Goal: Task Accomplishment & Management: Manage account settings

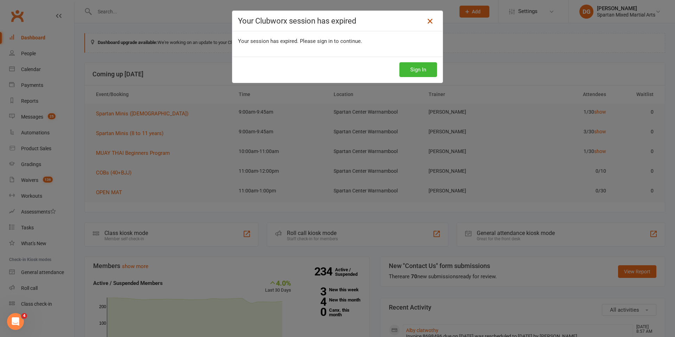
click at [429, 23] on icon at bounding box center [430, 21] width 8 height 8
click at [418, 70] on button "Sign In" at bounding box center [419, 69] width 38 height 15
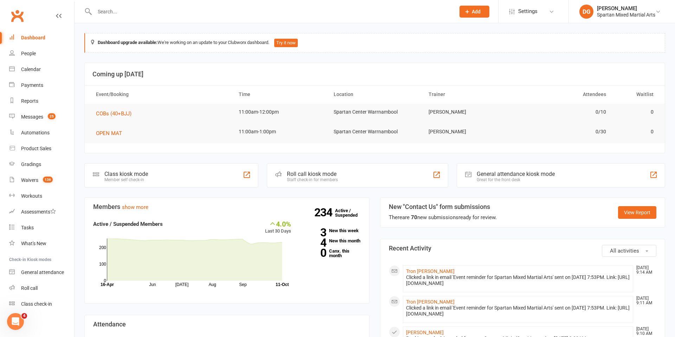
click at [130, 13] on input "text" at bounding box center [272, 12] width 358 height 10
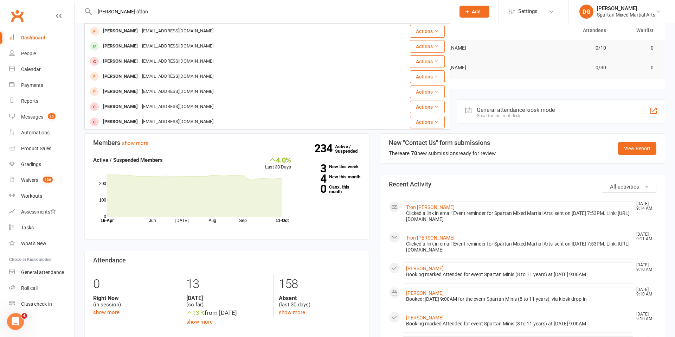
click at [111, 12] on input "jessie o'don" at bounding box center [272, 12] width 358 height 10
click at [263, 13] on input "jesse o'don" at bounding box center [272, 12] width 358 height 10
type input "j"
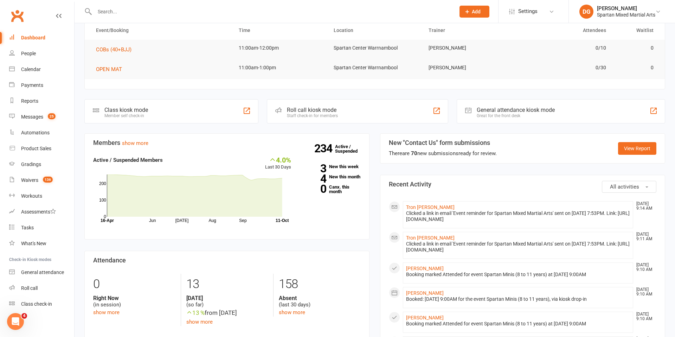
click at [473, 13] on span "Add" at bounding box center [476, 12] width 9 height 6
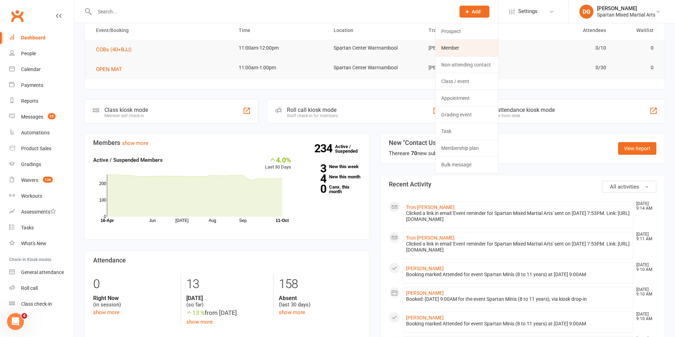
click at [475, 50] on link "Member" at bounding box center [467, 48] width 63 height 16
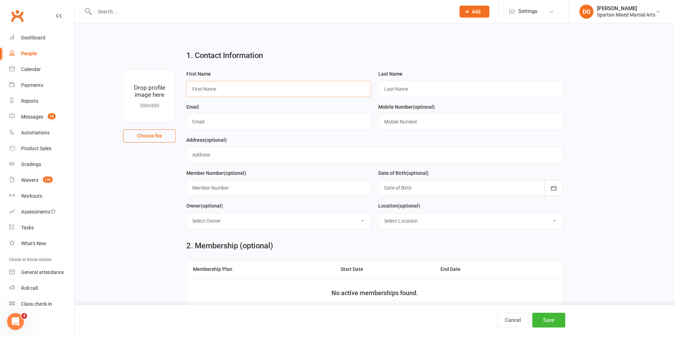
click at [225, 85] on input "text" at bounding box center [278, 89] width 185 height 16
type input "Jesse"
click at [400, 90] on input "text" at bounding box center [470, 89] width 185 height 16
type input "O'donohue"
click at [268, 125] on input "text" at bounding box center [278, 122] width 185 height 16
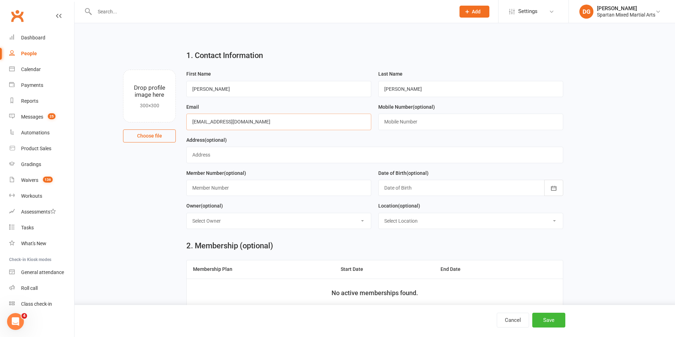
type input "jesseodonohue@hotmail.com"
click at [375, 161] on input "text" at bounding box center [374, 155] width 377 height 16
click at [400, 124] on input "text" at bounding box center [470, 122] width 185 height 16
type input "0413341189"
click at [553, 187] on icon "button" at bounding box center [553, 188] width 7 height 7
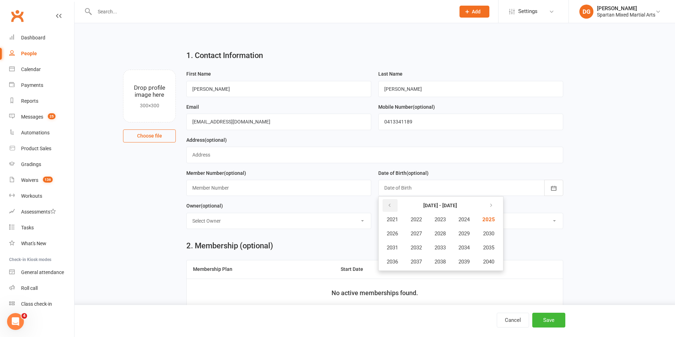
click at [388, 203] on icon "button" at bounding box center [389, 206] width 5 height 6
click at [423, 249] on button "1992" at bounding box center [416, 247] width 23 height 13
click at [431, 264] on span "November" at bounding box center [430, 262] width 24 height 6
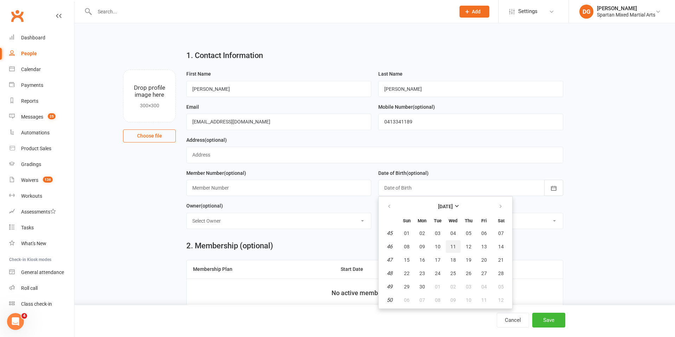
click at [455, 246] on span "11" at bounding box center [454, 247] width 6 height 6
type input "11 Nov 1992"
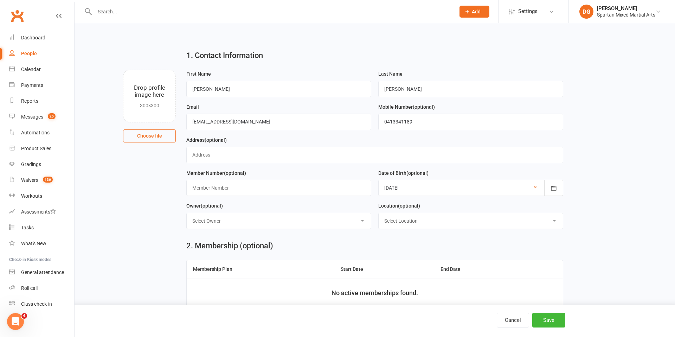
click at [306, 218] on select "Select Owner Emma MacMillan Lily Hodge David Gibb" at bounding box center [279, 220] width 184 height 15
select select "2"
click at [187, 213] on select "Select Owner Emma MacMillan Lily Hodge David Gibb" at bounding box center [279, 220] width 184 height 15
click at [477, 223] on select "Select Location Spartan Center Port Fairy Spartan Center Warrnambool Strength &…" at bounding box center [471, 220] width 184 height 15
select select "1"
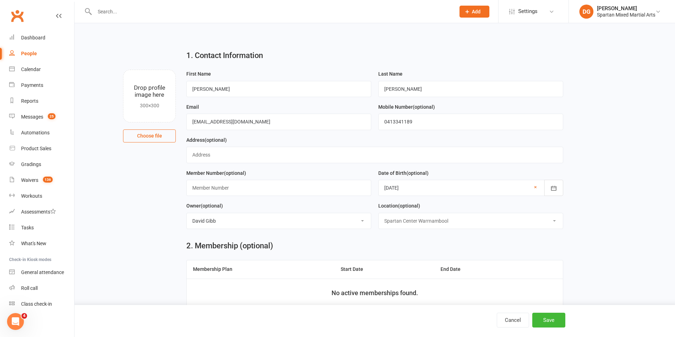
click at [379, 213] on select "Select Location Spartan Center Port Fairy Spartan Center Warrnambool Strength &…" at bounding box center [471, 220] width 184 height 15
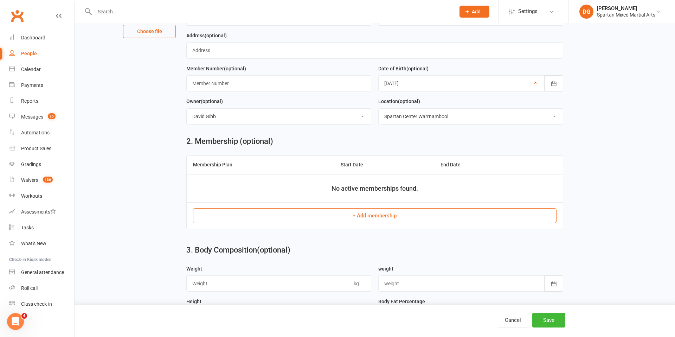
scroll to position [105, 0]
click at [378, 217] on button "+ Add membership" at bounding box center [374, 215] width 363 height 15
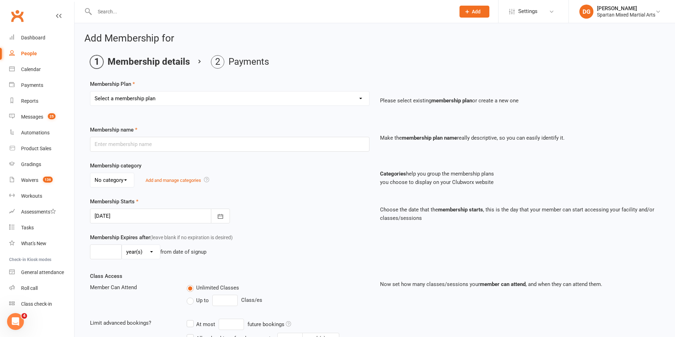
click at [214, 100] on select "Select a membership plan Create new Membership Plan life member Adult membershi…" at bounding box center [229, 98] width 279 height 14
select select "22"
click at [90, 91] on select "Select a membership plan Create new Membership Plan life member Adult membershi…" at bounding box center [229, 98] width 279 height 14
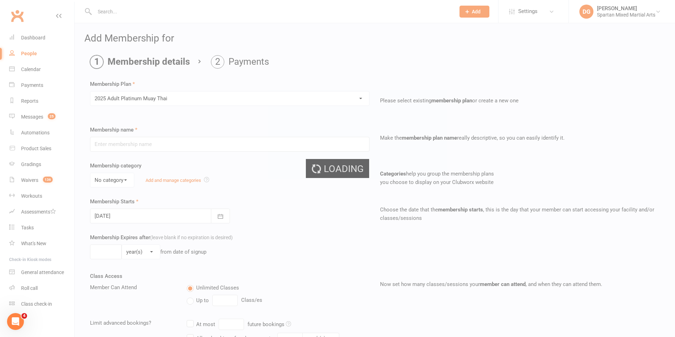
type input "2025 Adult Platinum Muay Thai"
select select "0"
type input "0"
select select "2"
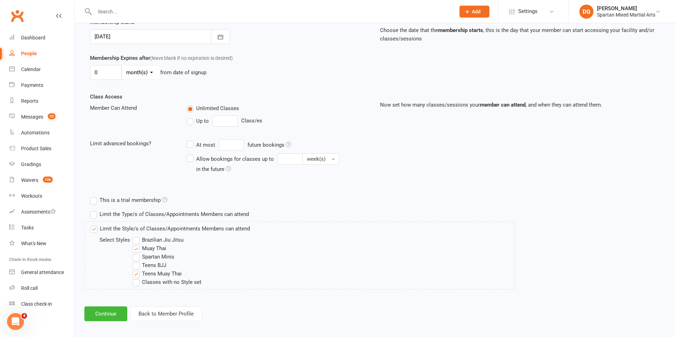
scroll to position [184, 0]
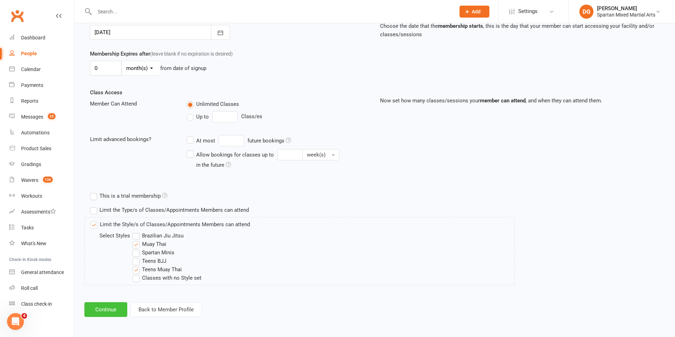
click at [106, 307] on button "Continue" at bounding box center [105, 309] width 43 height 15
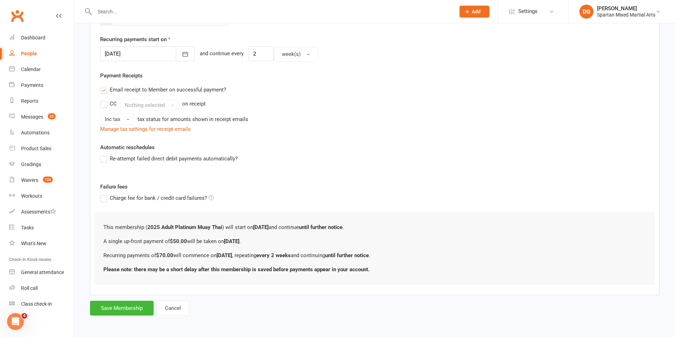
scroll to position [0, 0]
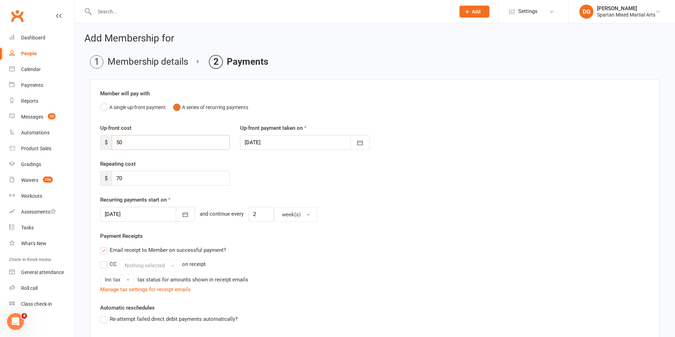
click at [182, 138] on input "50" at bounding box center [171, 142] width 118 height 15
type input "5"
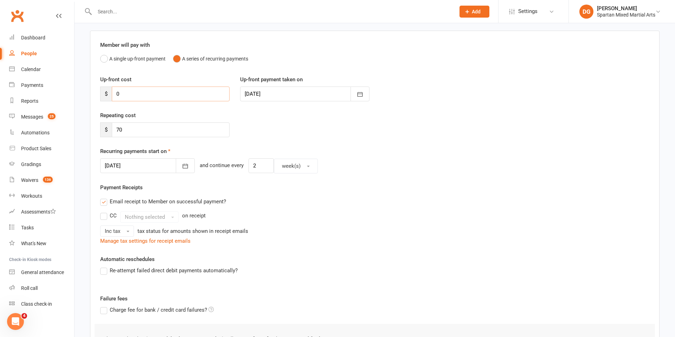
scroll to position [50, 0]
type input "0"
click at [182, 167] on icon "button" at bounding box center [185, 164] width 7 height 7
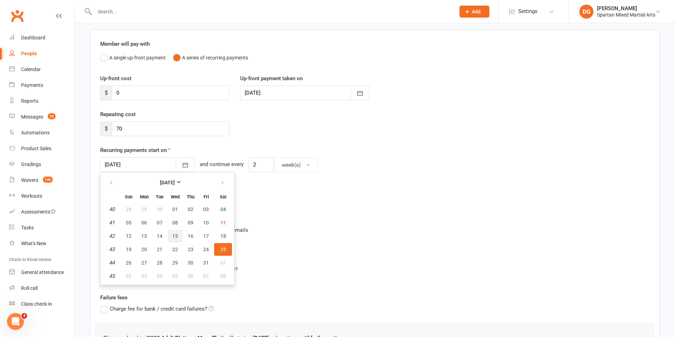
click at [175, 237] on span "15" at bounding box center [175, 236] width 6 height 6
type input "15 Oct 2025"
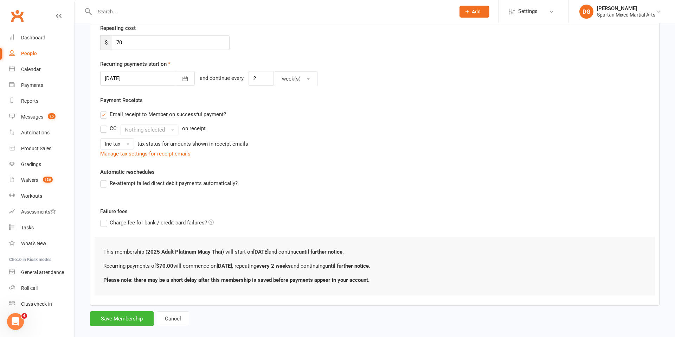
scroll to position [146, 0]
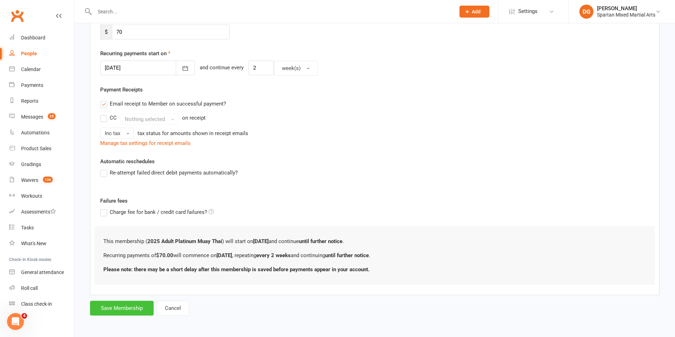
click at [132, 310] on button "Save Membership" at bounding box center [122, 308] width 64 height 15
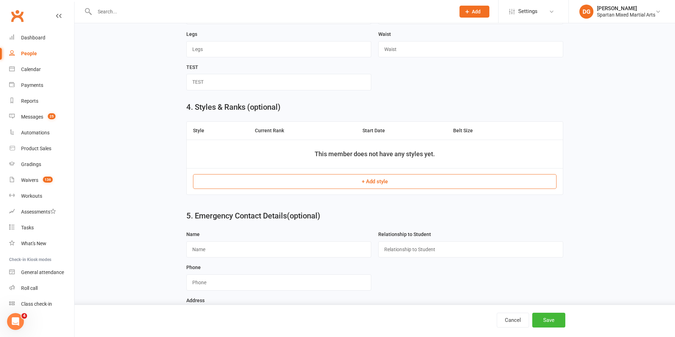
scroll to position [465, 0]
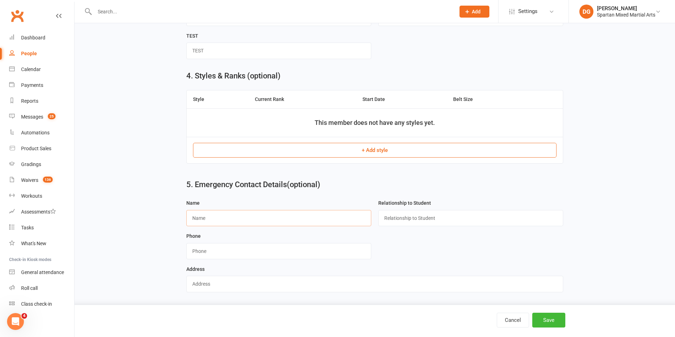
click at [240, 217] on input "text" at bounding box center [278, 218] width 185 height 16
type input "elizabeth"
click at [411, 222] on input "text" at bounding box center [470, 218] width 185 height 16
click at [418, 220] on input "text" at bounding box center [470, 218] width 185 height 16
type input "partner"
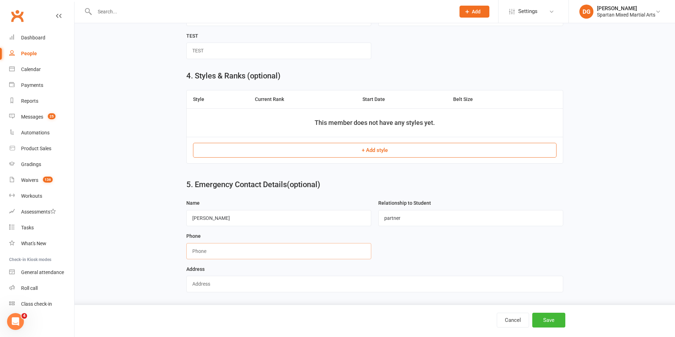
click at [276, 250] on input "string" at bounding box center [278, 251] width 185 height 16
type input "0478008337"
click at [552, 322] on button "Save" at bounding box center [549, 320] width 33 height 15
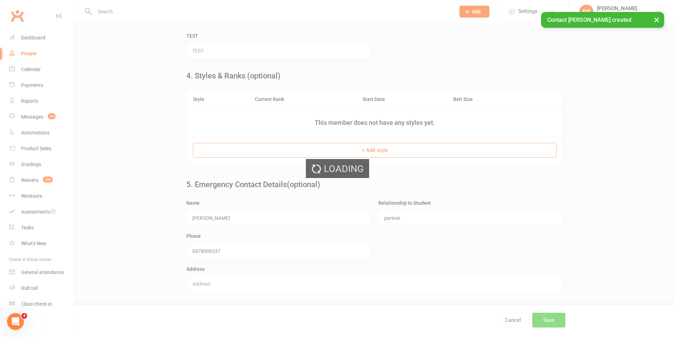
scroll to position [0, 0]
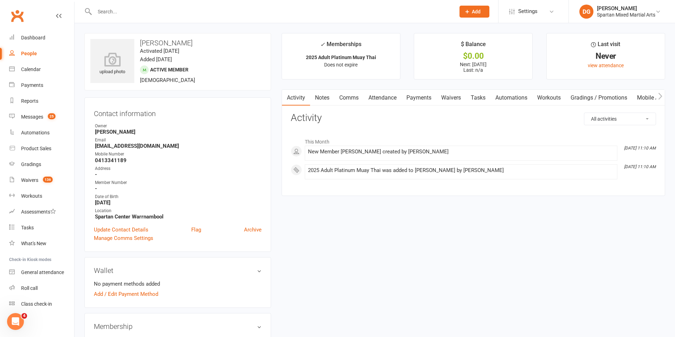
click at [452, 99] on link "Waivers" at bounding box center [452, 98] width 30 height 16
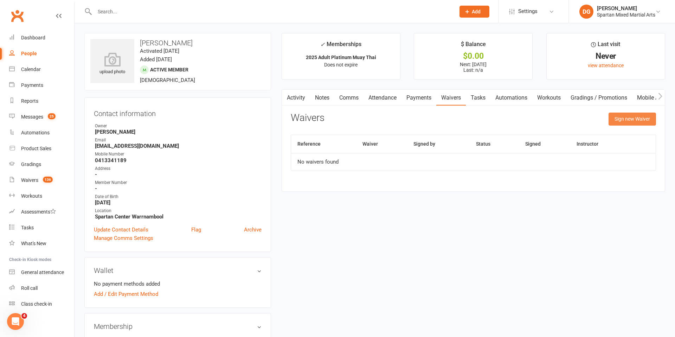
click at [631, 118] on button "Sign new Waiver" at bounding box center [632, 119] width 47 height 13
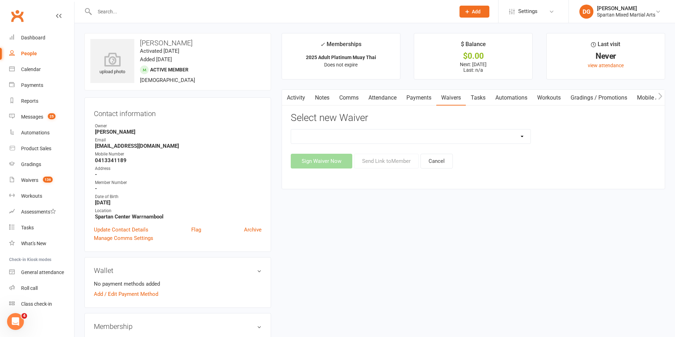
click at [472, 136] on select "New Student Sign Up" at bounding box center [411, 136] width 240 height 14
select select "58"
click at [291, 129] on select "New Student Sign Up" at bounding box center [411, 136] width 240 height 14
click at [400, 160] on button "Send Link to Member" at bounding box center [386, 161] width 65 height 15
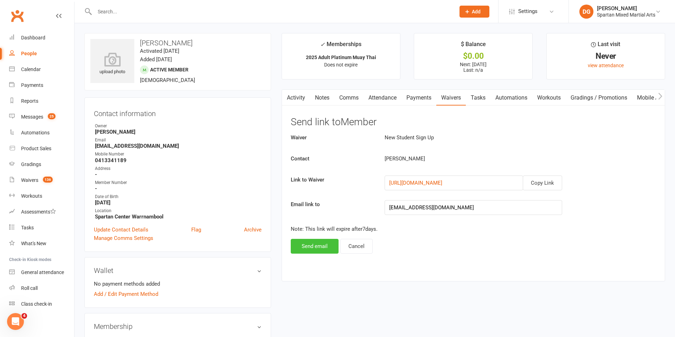
click at [318, 247] on button "Send email" at bounding box center [315, 246] width 48 height 15
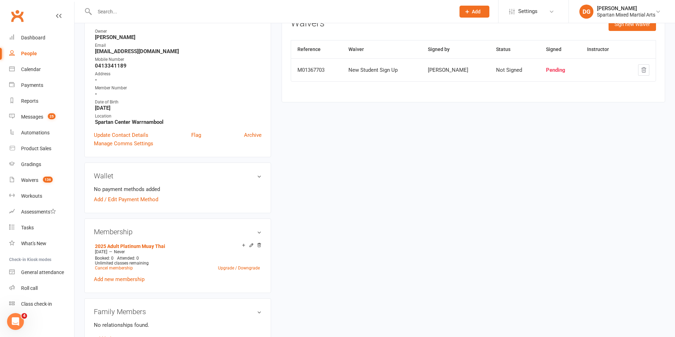
scroll to position [93, 0]
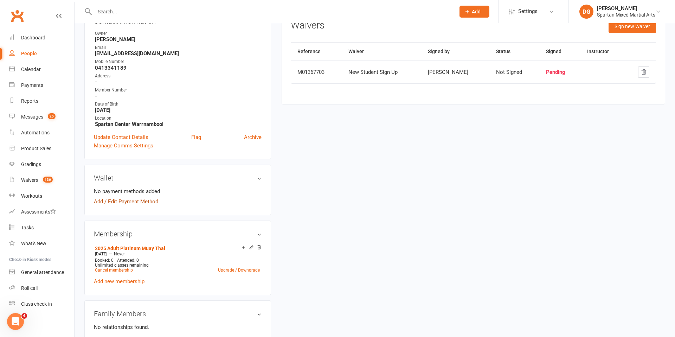
click at [132, 202] on link "Add / Edit Payment Method" at bounding box center [126, 201] width 64 height 8
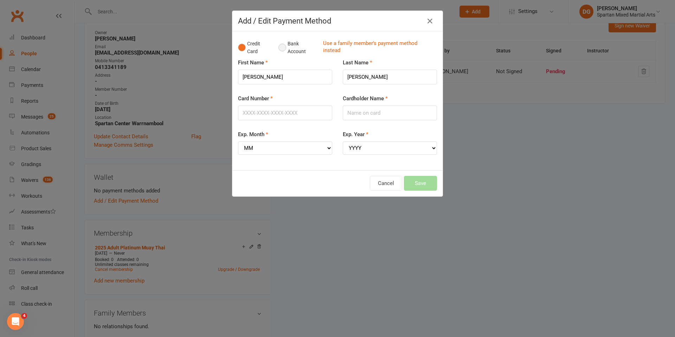
click at [282, 48] on button "Bank Account" at bounding box center [298, 47] width 39 height 21
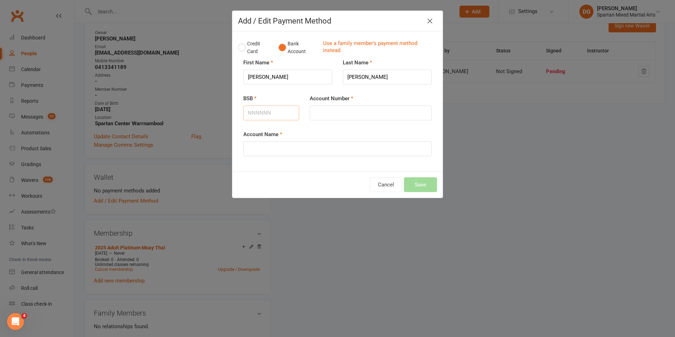
click at [282, 115] on input "BSB" at bounding box center [271, 113] width 56 height 15
type input "923100"
click at [318, 114] on input "Account Number" at bounding box center [371, 113] width 122 height 15
type input "36338368"
click at [272, 149] on input "Account Name" at bounding box center [337, 148] width 189 height 15
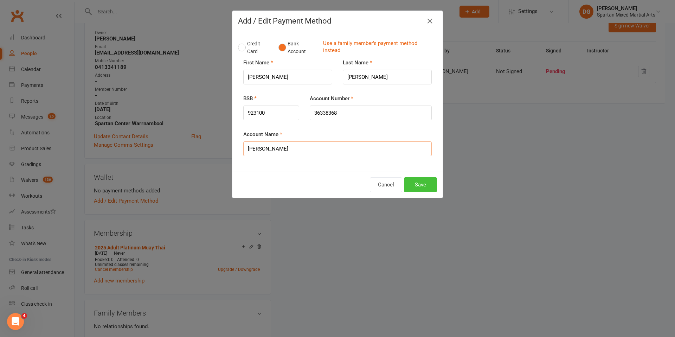
type input "Jesse O'donohue"
click at [421, 186] on button "Save" at bounding box center [420, 184] width 33 height 15
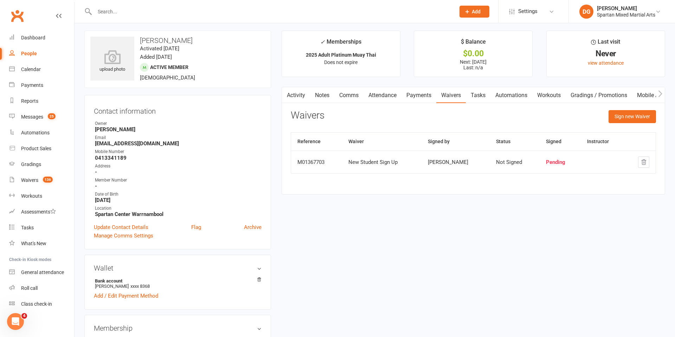
scroll to position [0, 0]
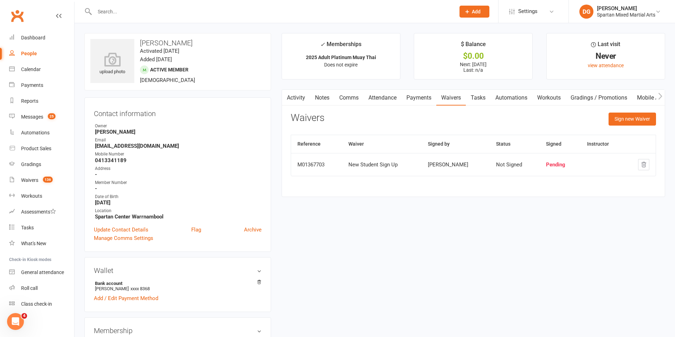
click at [109, 11] on input "text" at bounding box center [272, 12] width 358 height 10
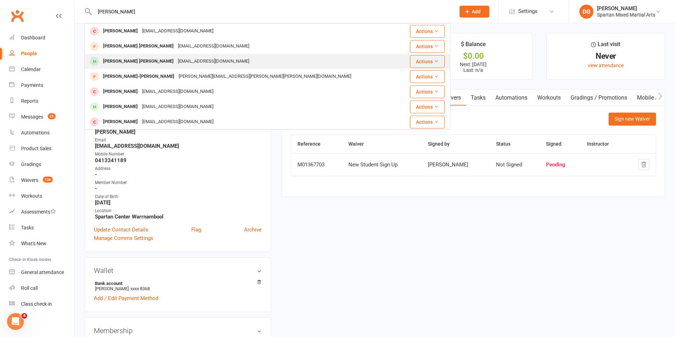
type input "ronald"
click at [117, 61] on div "Ronald Robin" at bounding box center [138, 61] width 75 height 10
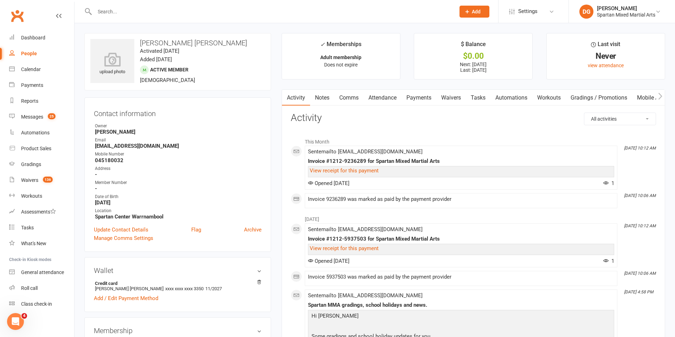
click at [420, 98] on link "Payments" at bounding box center [419, 98] width 35 height 16
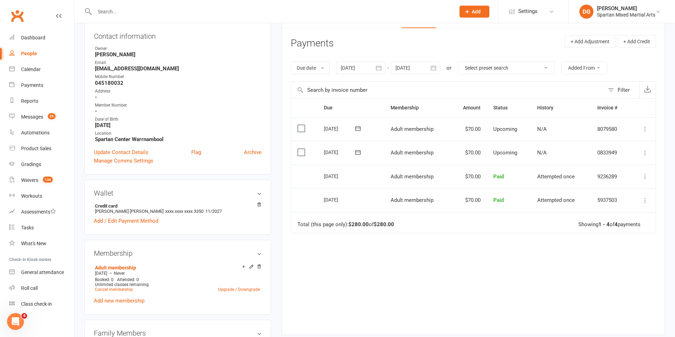
scroll to position [80, 0]
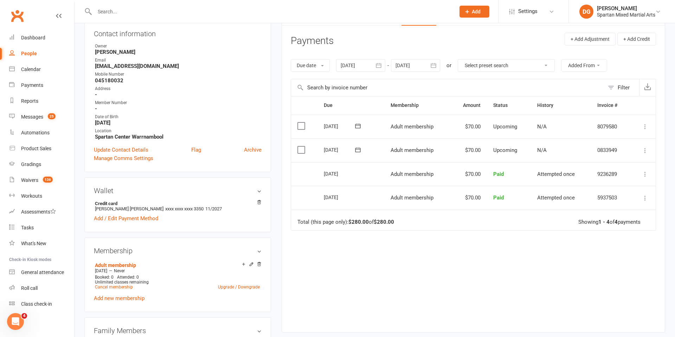
click at [380, 66] on icon "button" at bounding box center [378, 65] width 7 height 7
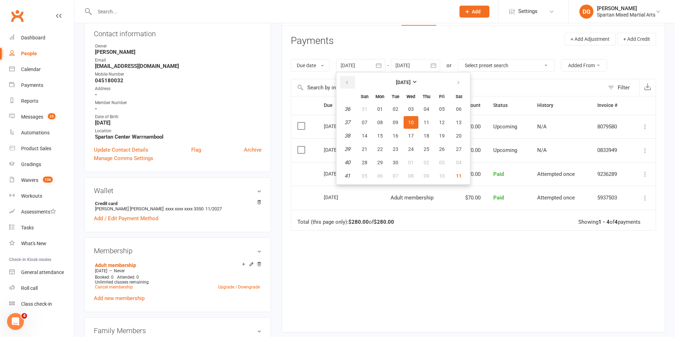
click at [346, 83] on icon "button" at bounding box center [347, 83] width 5 height 6
click at [446, 111] on button "01" at bounding box center [442, 109] width 15 height 13
type input "01 Aug 2025"
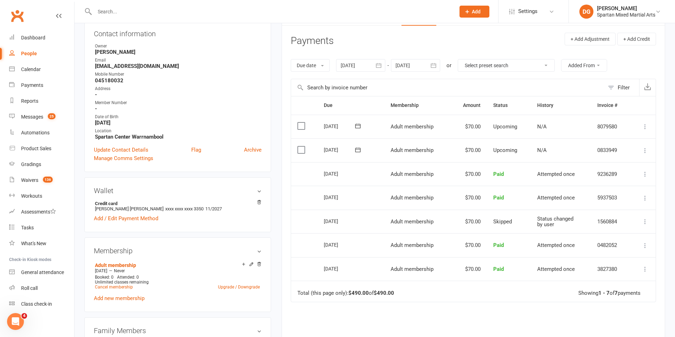
click at [646, 152] on icon at bounding box center [645, 150] width 7 height 7
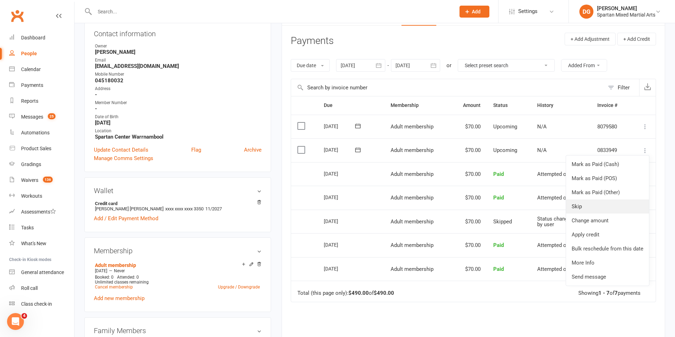
click at [603, 205] on link "Skip" at bounding box center [607, 206] width 83 height 14
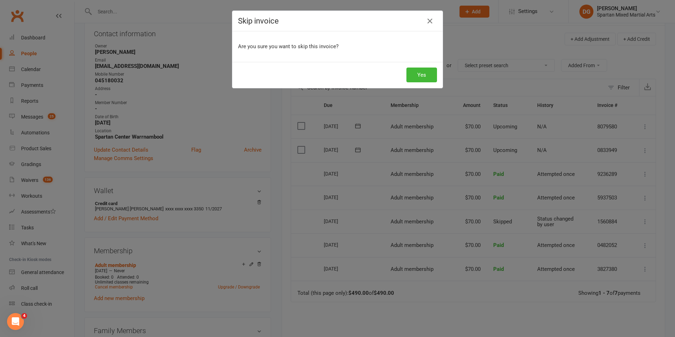
scroll to position [79, 0]
click at [424, 78] on button "Yes" at bounding box center [422, 75] width 31 height 15
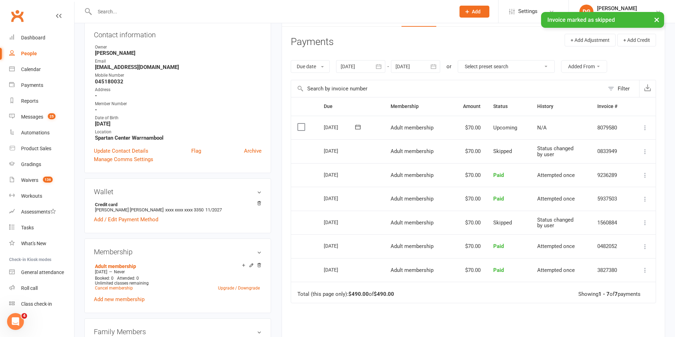
click at [644, 127] on icon at bounding box center [645, 127] width 7 height 7
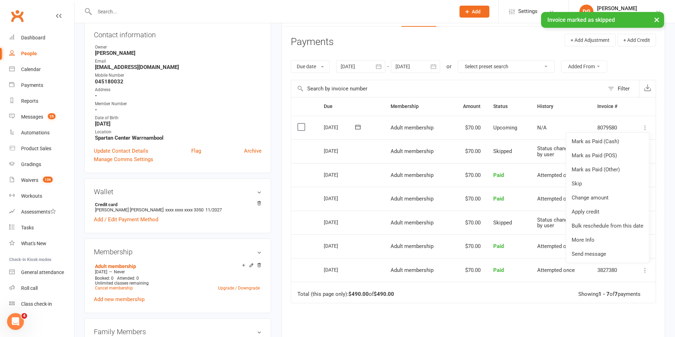
scroll to position [78, 0]
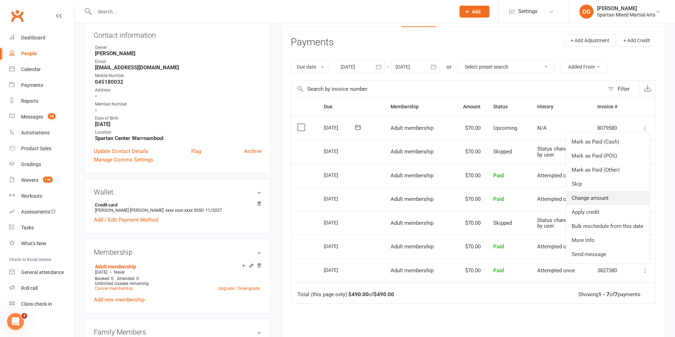
click at [610, 198] on link "Change amount" at bounding box center [607, 198] width 83 height 14
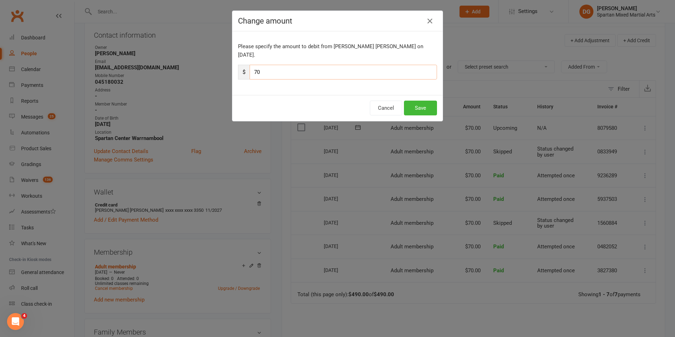
click at [279, 65] on input "70" at bounding box center [343, 72] width 187 height 15
type input "7"
type input "35"
click at [423, 101] on button "Save" at bounding box center [420, 108] width 33 height 15
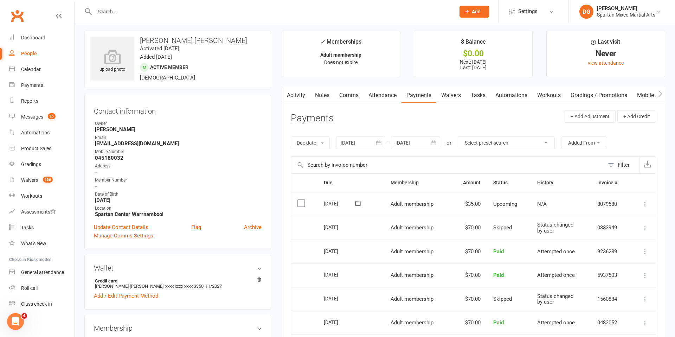
scroll to position [0, 0]
